Goal: Find specific page/section

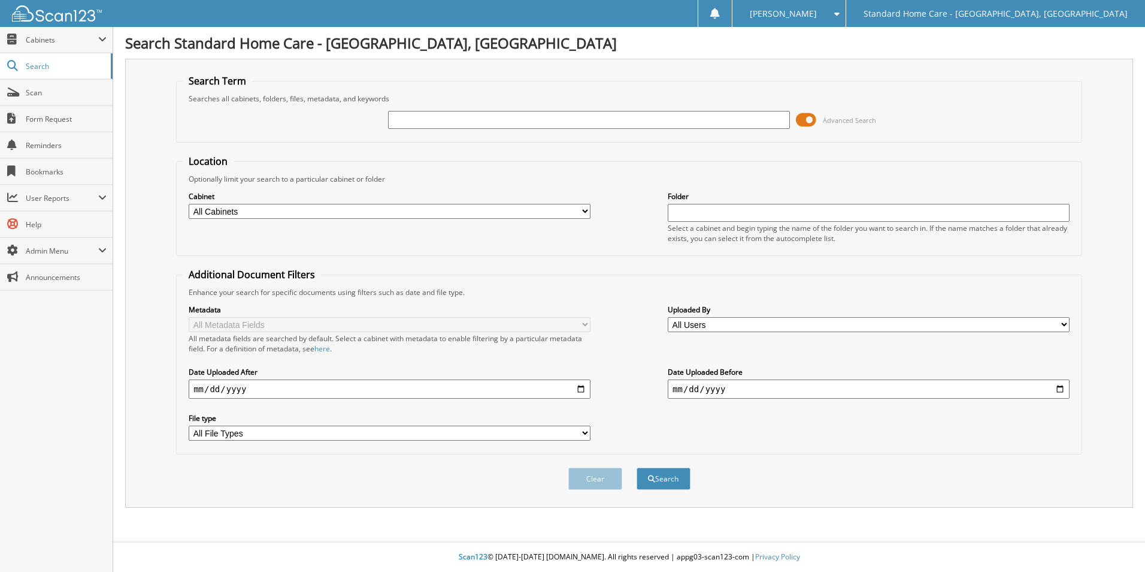
click at [549, 116] on input "text" at bounding box center [589, 120] width 402 height 18
type input "[PERSON_NAME]"
click at [637, 467] on button "Search" at bounding box center [664, 478] width 54 height 22
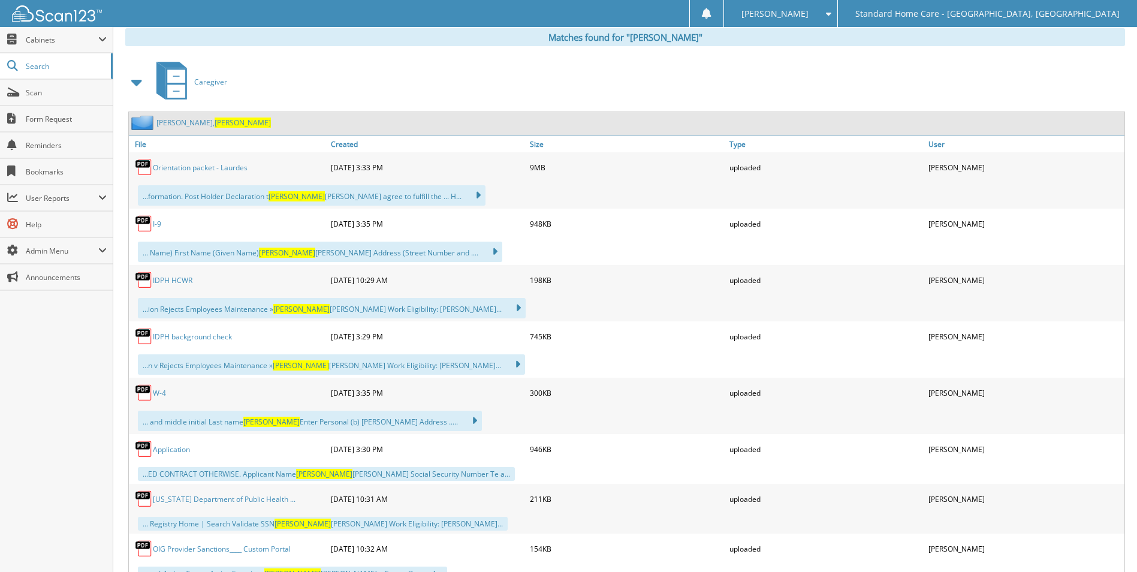
scroll to position [419, 0]
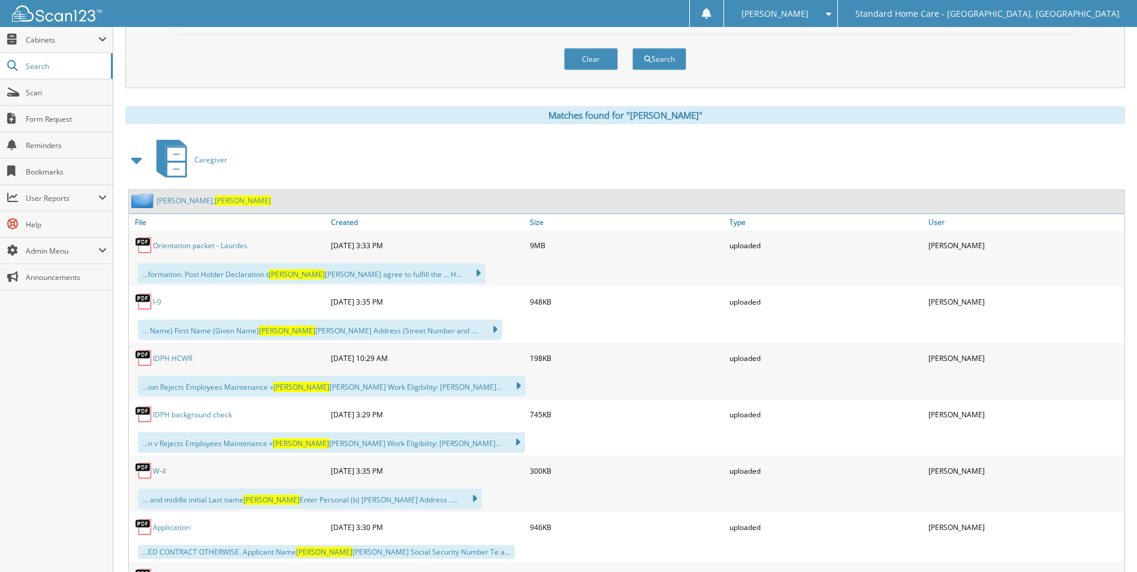
click at [177, 198] on link "[PERSON_NAME][GEOGRAPHIC_DATA]" at bounding box center [213, 200] width 114 height 10
